Goal: Task Accomplishment & Management: Complete application form

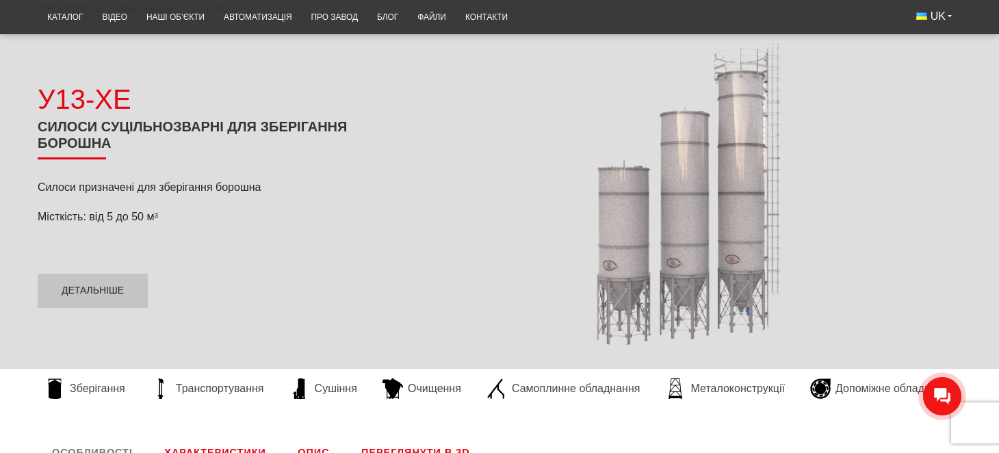
scroll to position [205, 0]
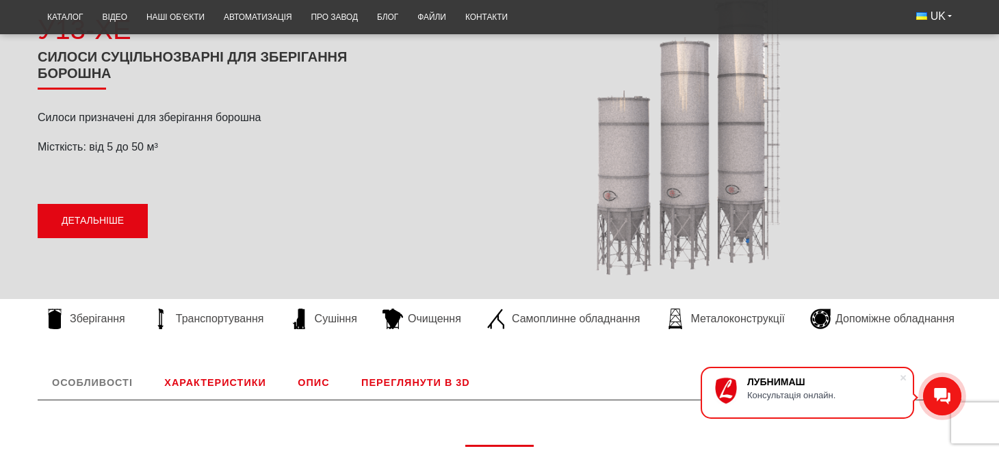
click at [101, 218] on link "Детальніше" at bounding box center [93, 221] width 110 height 34
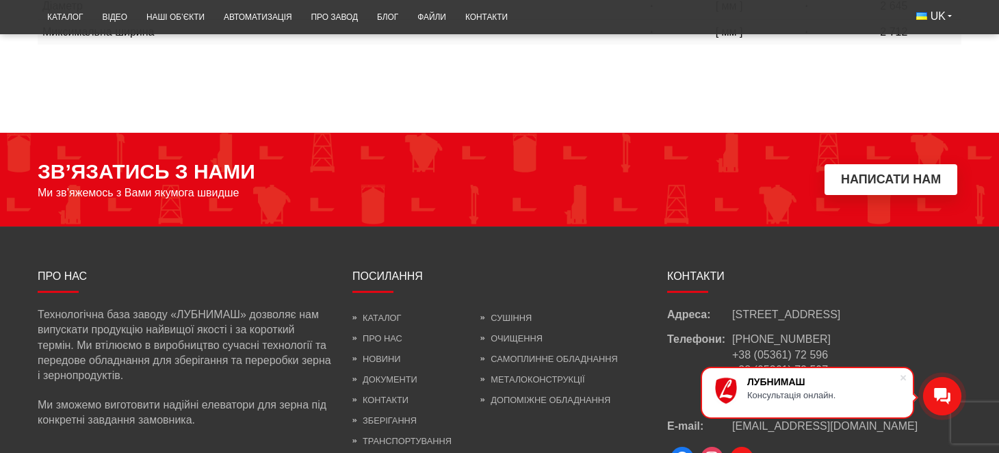
scroll to position [934, 0]
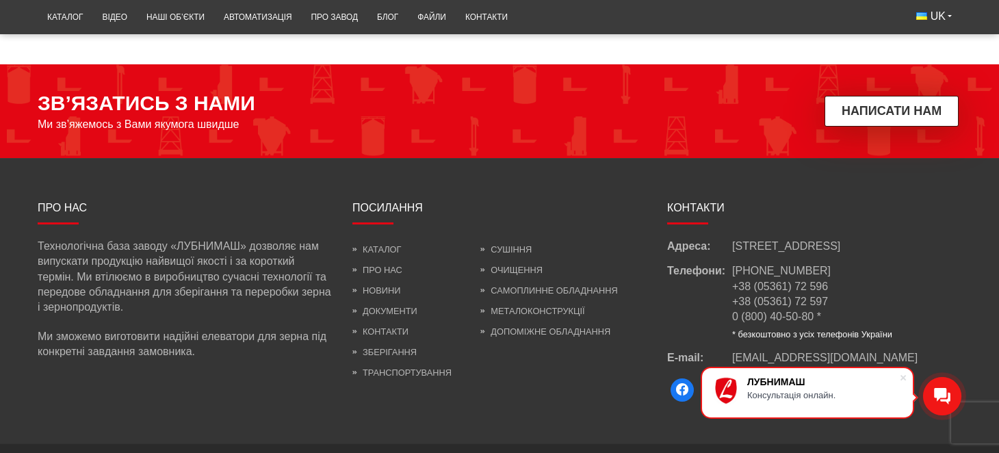
click at [919, 124] on button "Написати нам" at bounding box center [891, 111] width 134 height 31
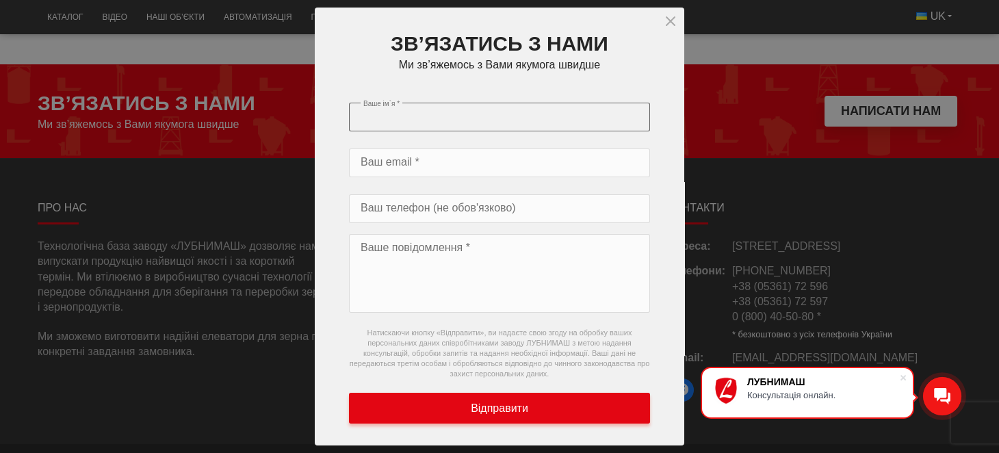
click at [417, 123] on input "Ваше ім`я *" at bounding box center [499, 117] width 301 height 29
type input "[PERSON_NAME]"
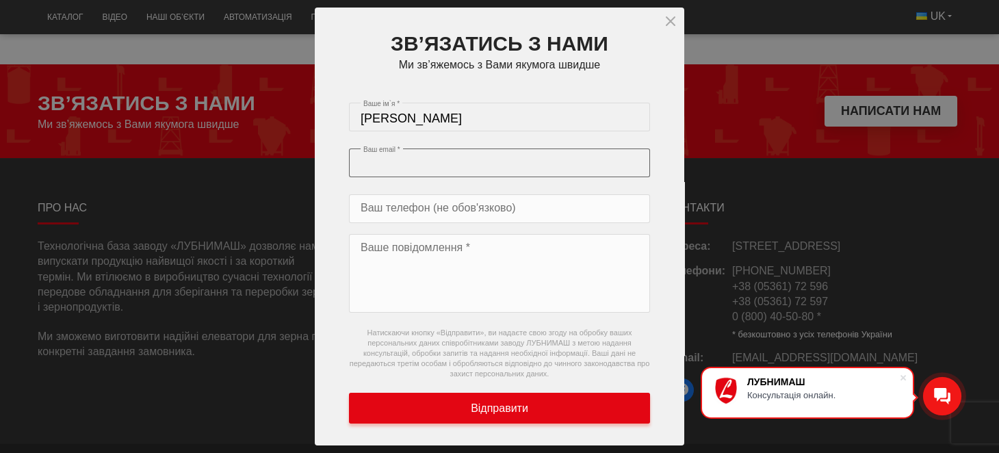
click at [440, 161] on input "Ваш email *" at bounding box center [499, 162] width 301 height 29
type input "[EMAIL_ADDRESS][DOMAIN_NAME]"
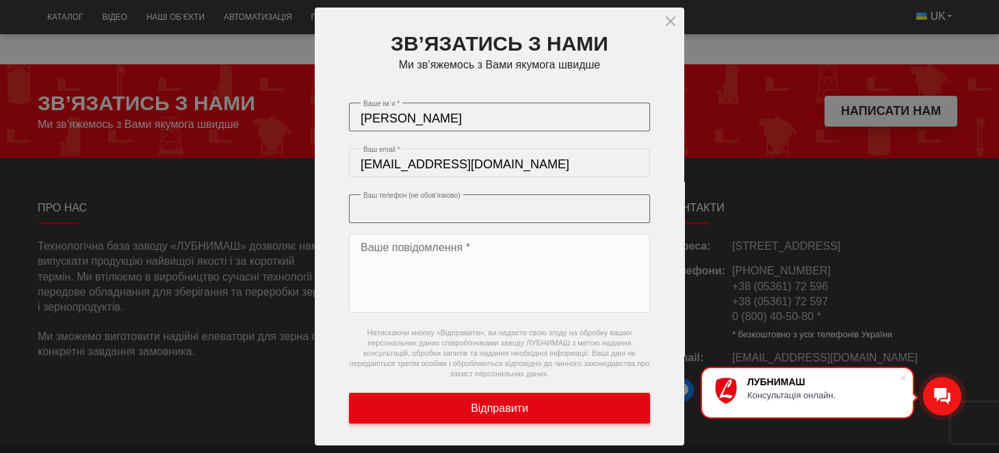
click at [459, 205] on input "Ваш телефон (не обов'язково)" at bounding box center [499, 208] width 301 height 29
click at [360, 201] on input "0675433000" at bounding box center [499, 208] width 301 height 29
type input "[PHONE_NUMBER]"
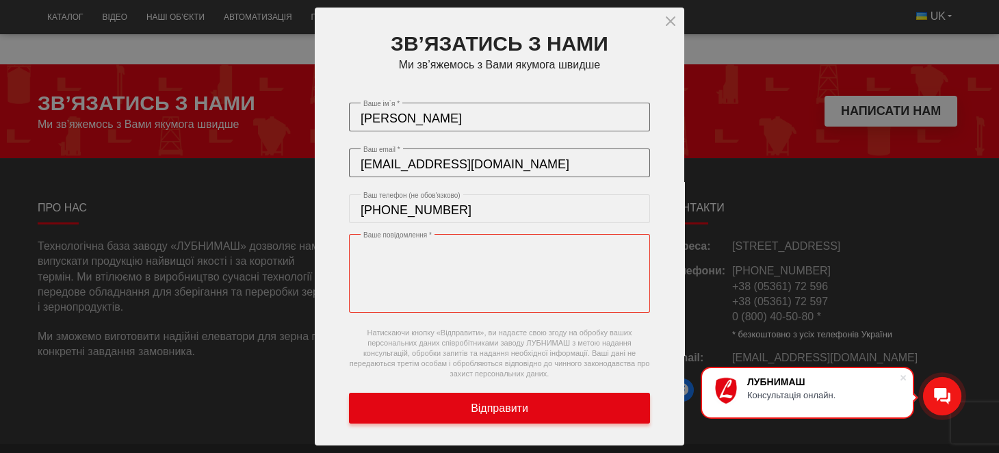
click at [365, 241] on textarea "Ваше повідомлення *" at bounding box center [499, 273] width 301 height 79
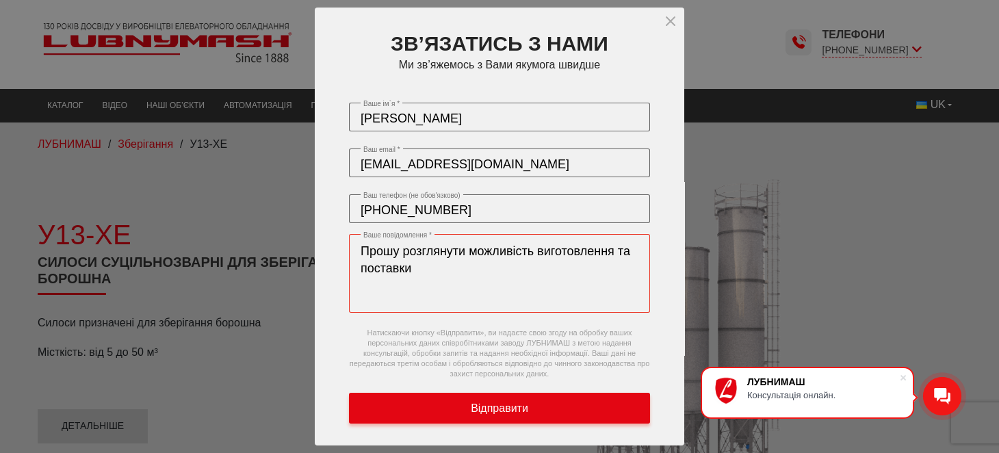
scroll to position [0, 0]
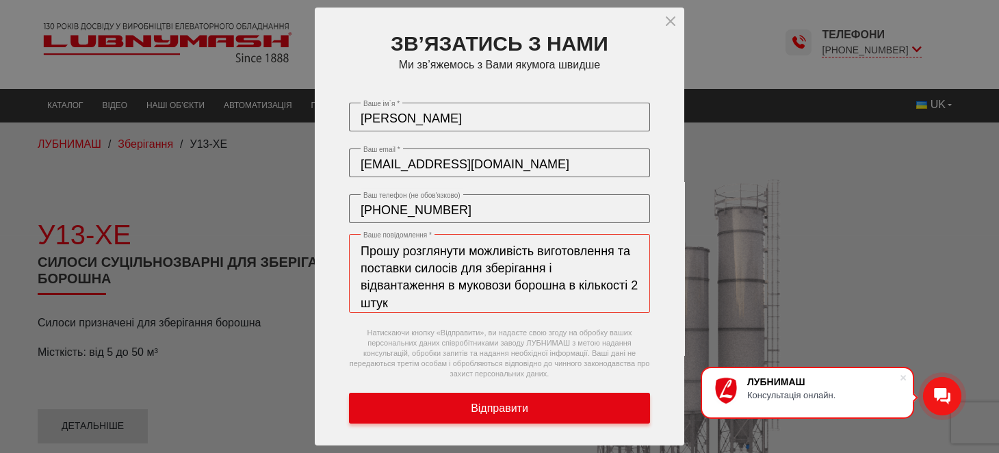
click at [477, 264] on textarea "Прошу розглянути можливість виготовлення та поставки силосів для зберігання і в…" at bounding box center [499, 273] width 301 height 79
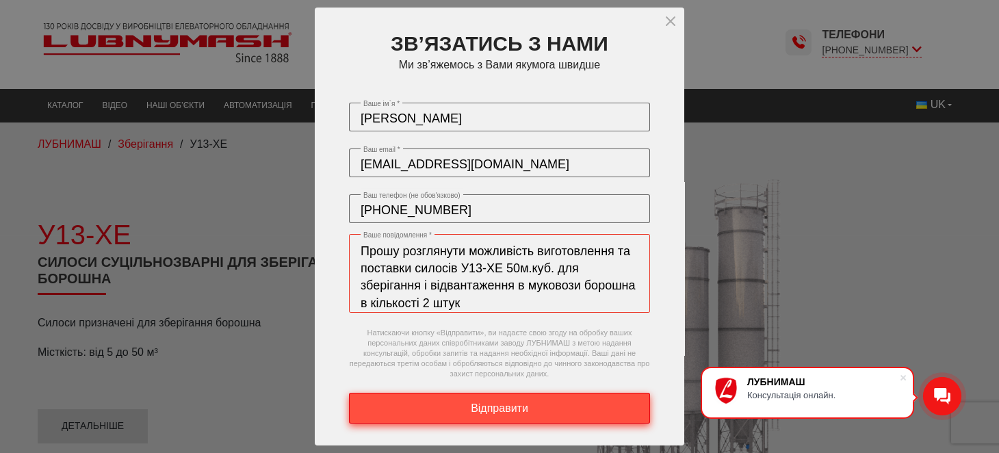
type textarea "Прошу розглянути можливість виготовлення та поставки силосів У13-ХЕ 50м.куб. дл…"
click at [503, 412] on span "Відправити" at bounding box center [499, 408] width 57 height 15
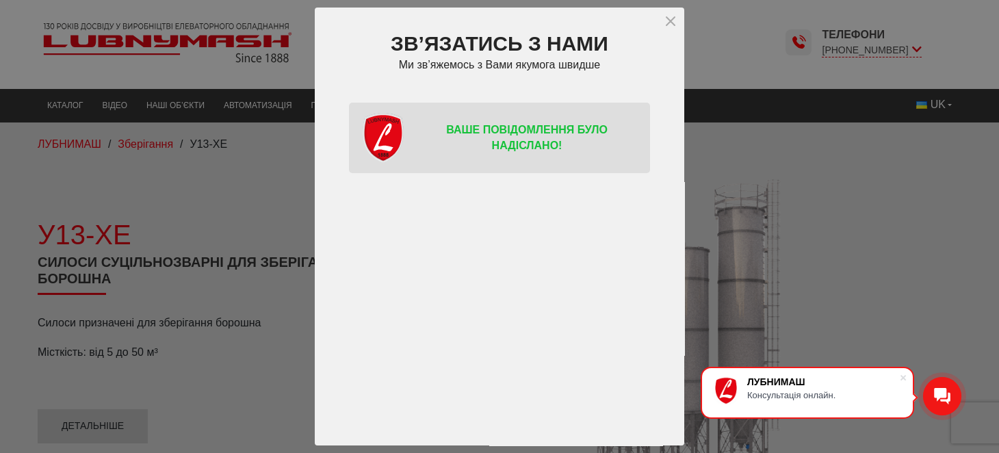
click at [670, 18] on icon "close" at bounding box center [670, 21] width 16 height 16
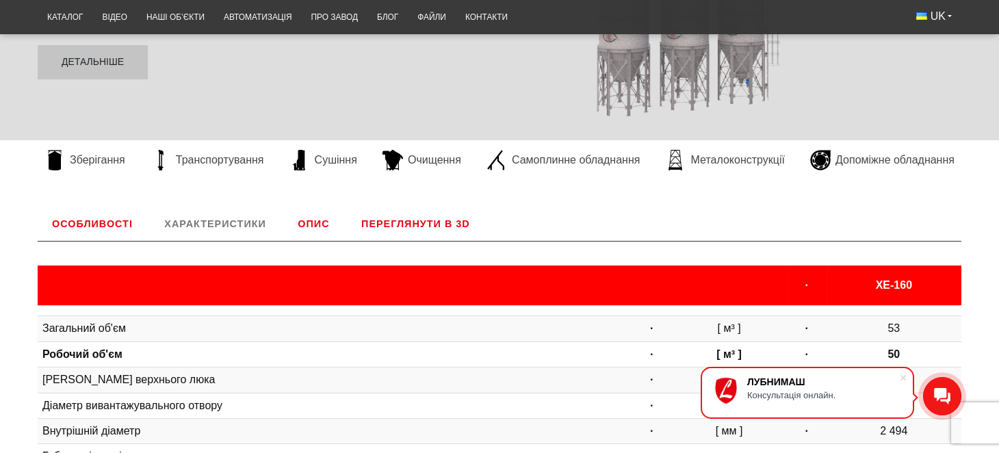
scroll to position [478, 0]
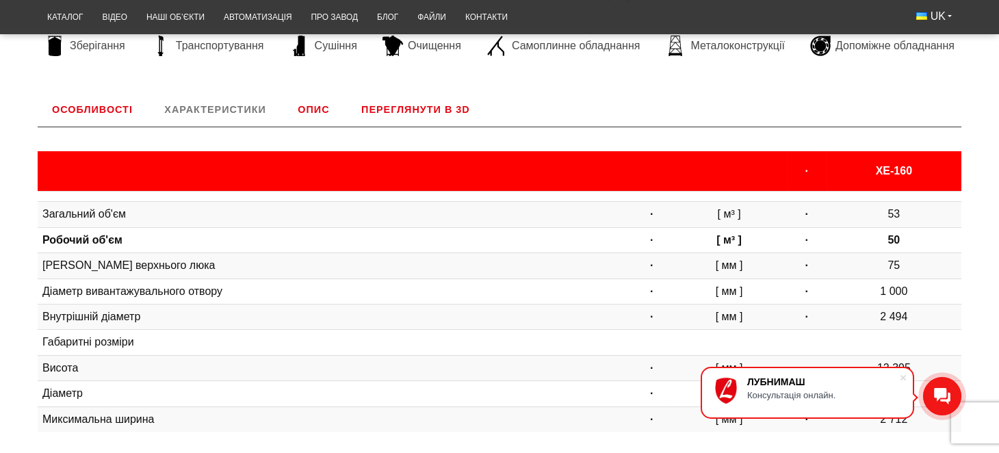
click at [202, 106] on link "Характеристики" at bounding box center [215, 109] width 130 height 33
click at [228, 103] on link "Характеристики" at bounding box center [215, 109] width 130 height 33
click at [315, 111] on link "Опис" at bounding box center [313, 109] width 60 height 33
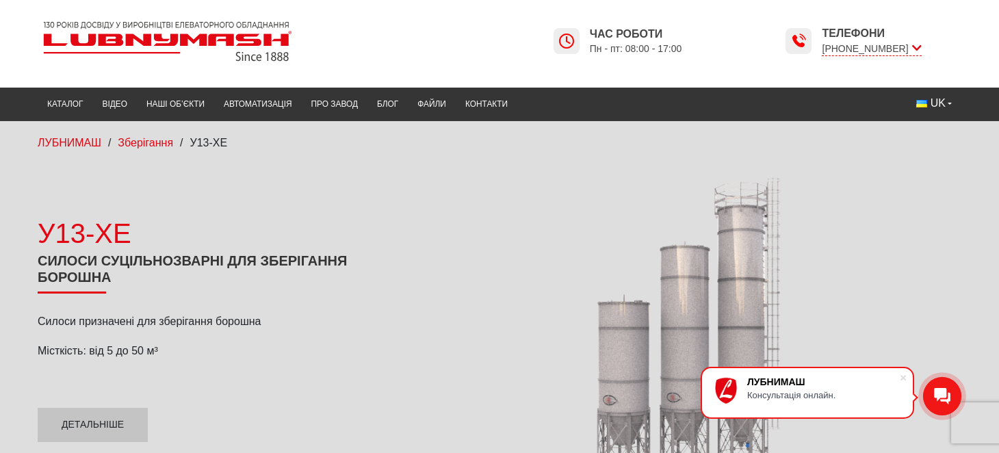
scroll to position [0, 0]
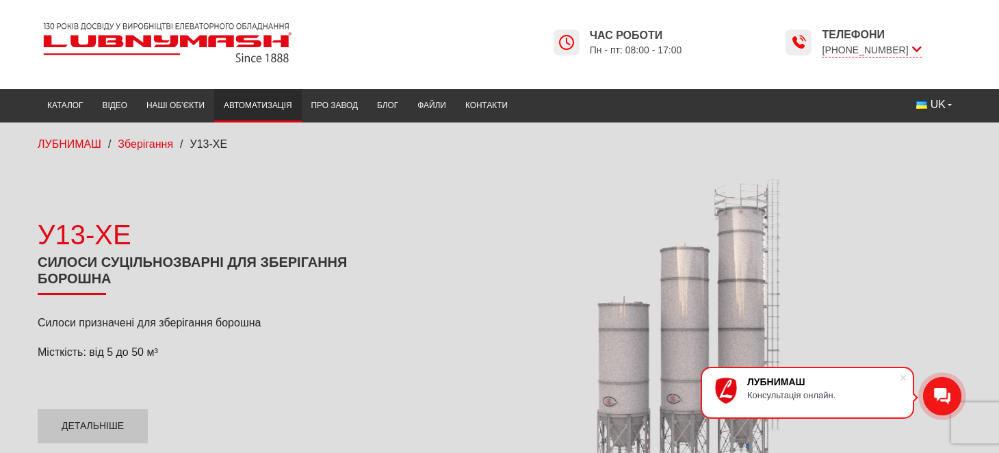
click at [255, 100] on link "Автоматизація" at bounding box center [258, 105] width 88 height 27
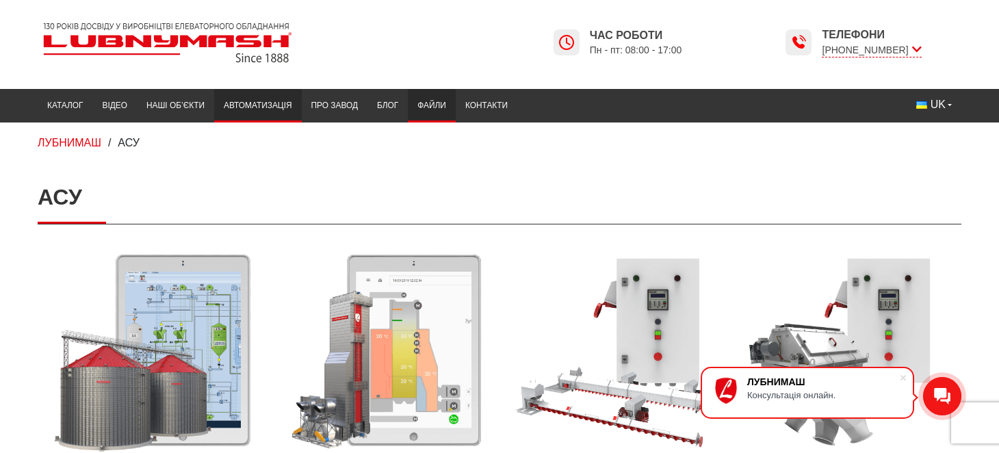
click at [428, 100] on link "Файли" at bounding box center [432, 105] width 48 height 27
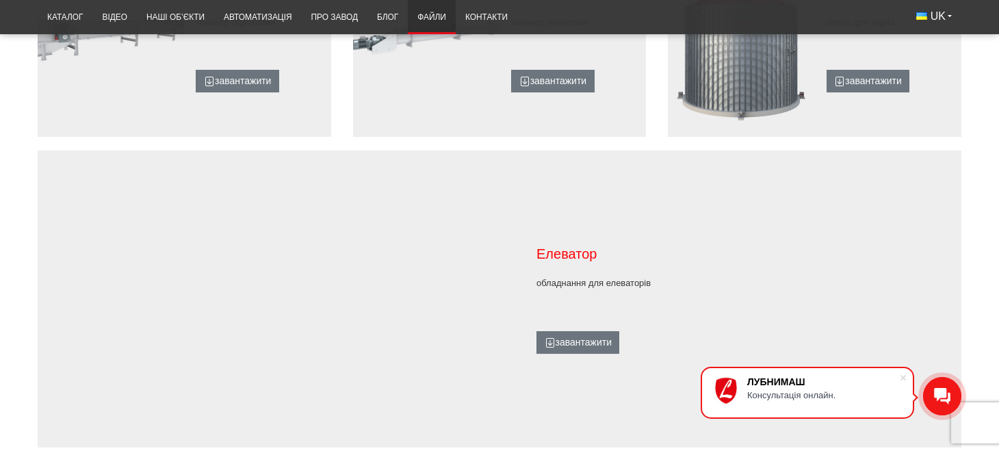
scroll to position [1163, 0]
